Goal: Navigation & Orientation: Find specific page/section

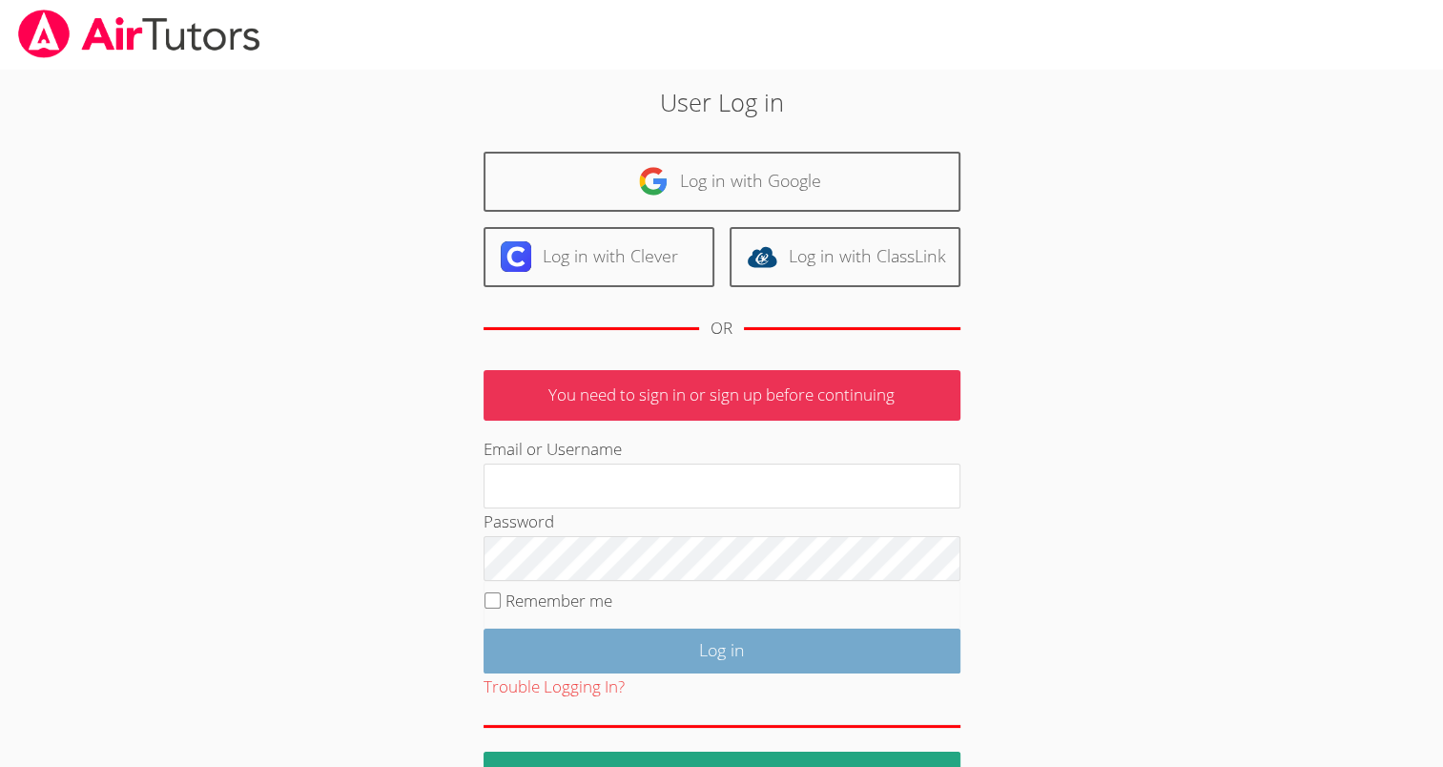
type input "[EMAIL_ADDRESS][DOMAIN_NAME]"
click at [611, 637] on input "Log in" at bounding box center [721, 650] width 477 height 45
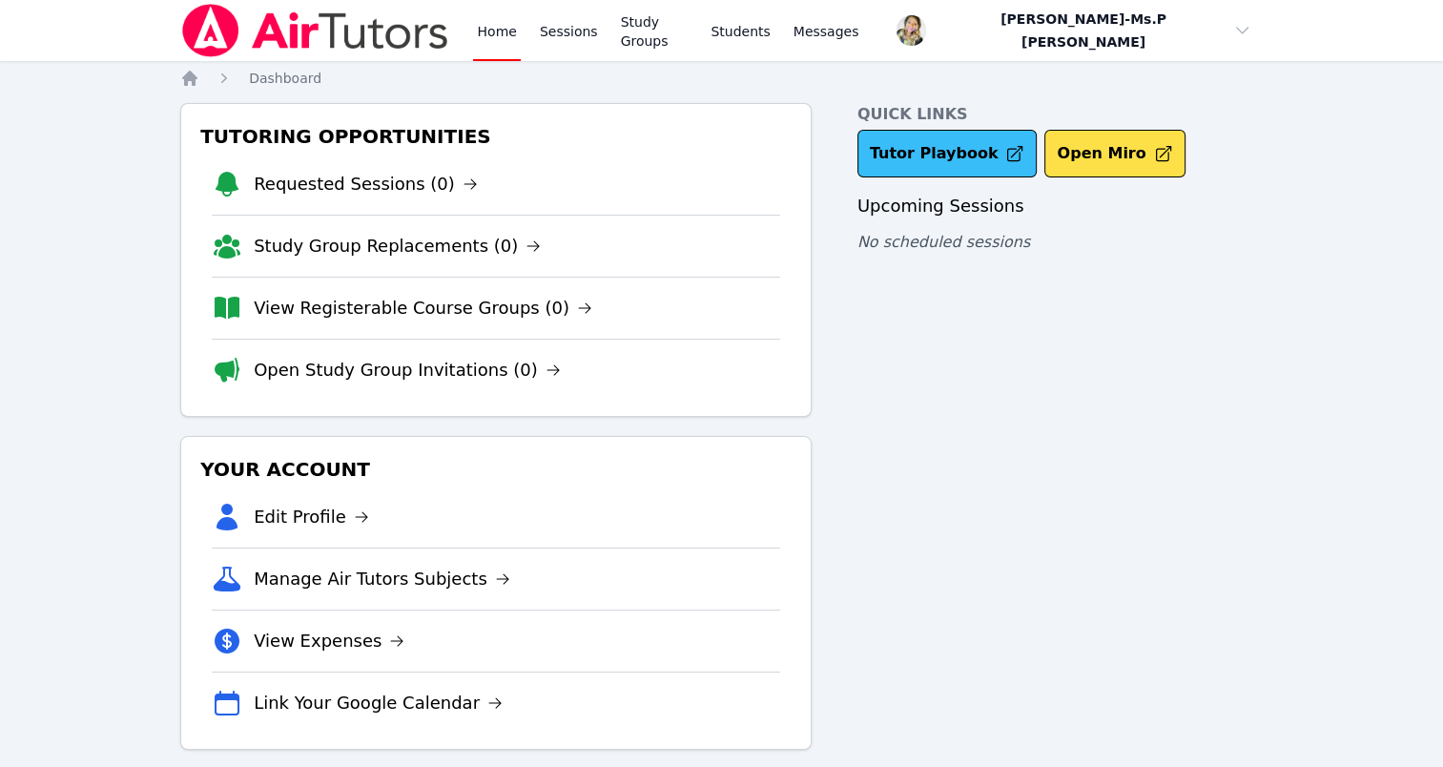
click at [903, 137] on link "Tutor Playbook" at bounding box center [947, 154] width 180 height 48
click at [571, 45] on link "Sessions" at bounding box center [569, 30] width 66 height 61
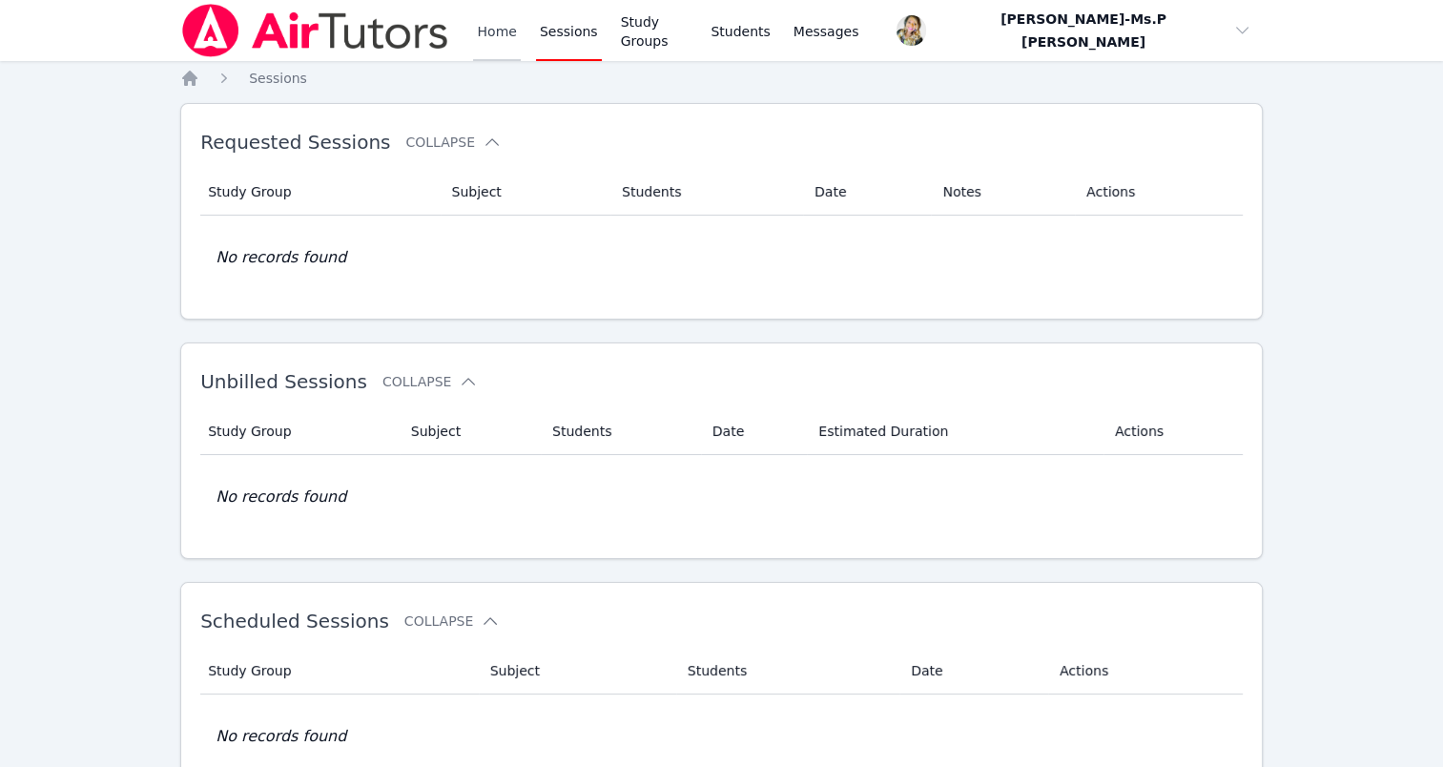
click at [484, 42] on link "Home" at bounding box center [496, 30] width 47 height 61
